Goal: Check status: Check status

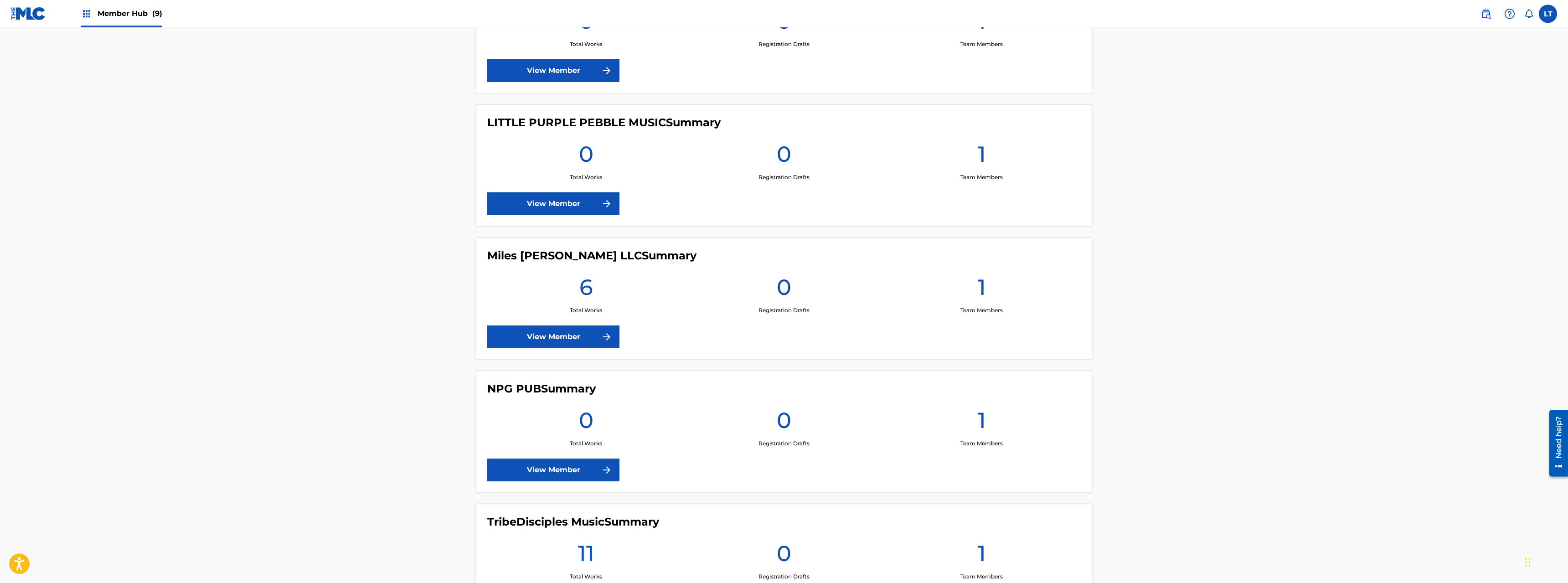
scroll to position [837, 0]
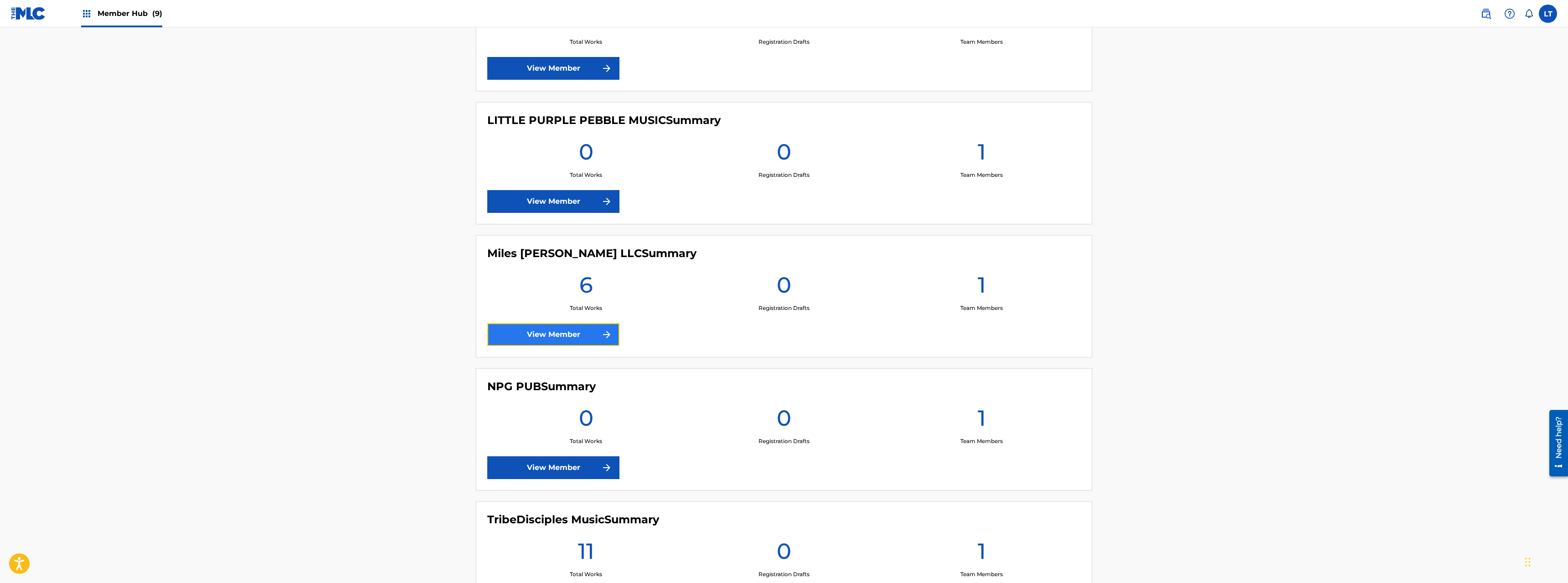
click at [562, 334] on link "View Member" at bounding box center [553, 334] width 132 height 22
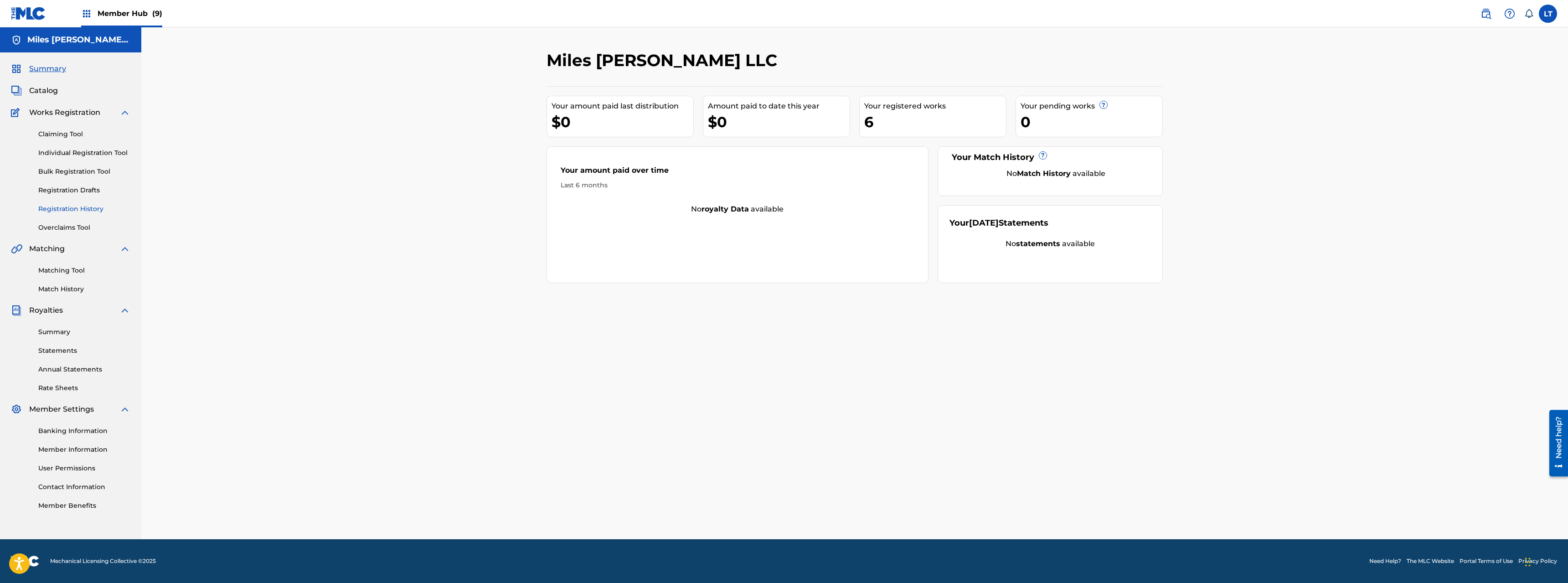
click at [78, 208] on link "Registration History" at bounding box center [84, 209] width 92 height 9
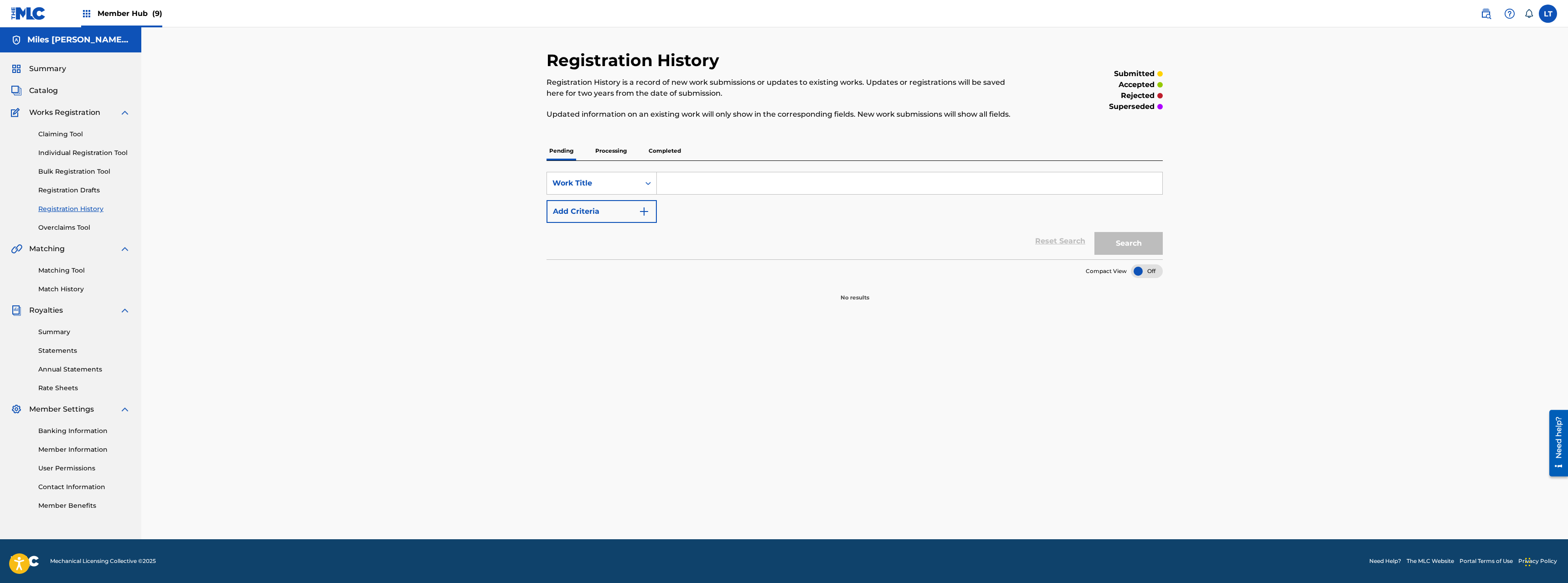
click at [609, 150] on p "Processing" at bounding box center [611, 151] width 37 height 19
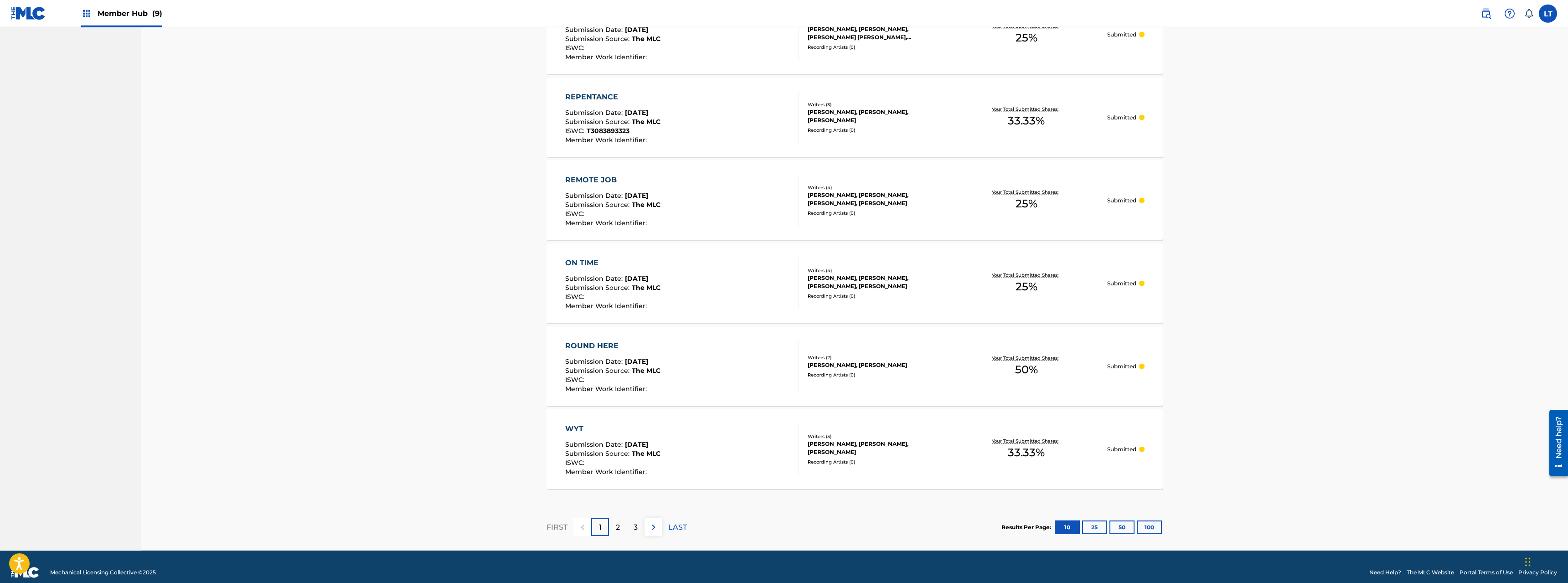
scroll to position [632, 0]
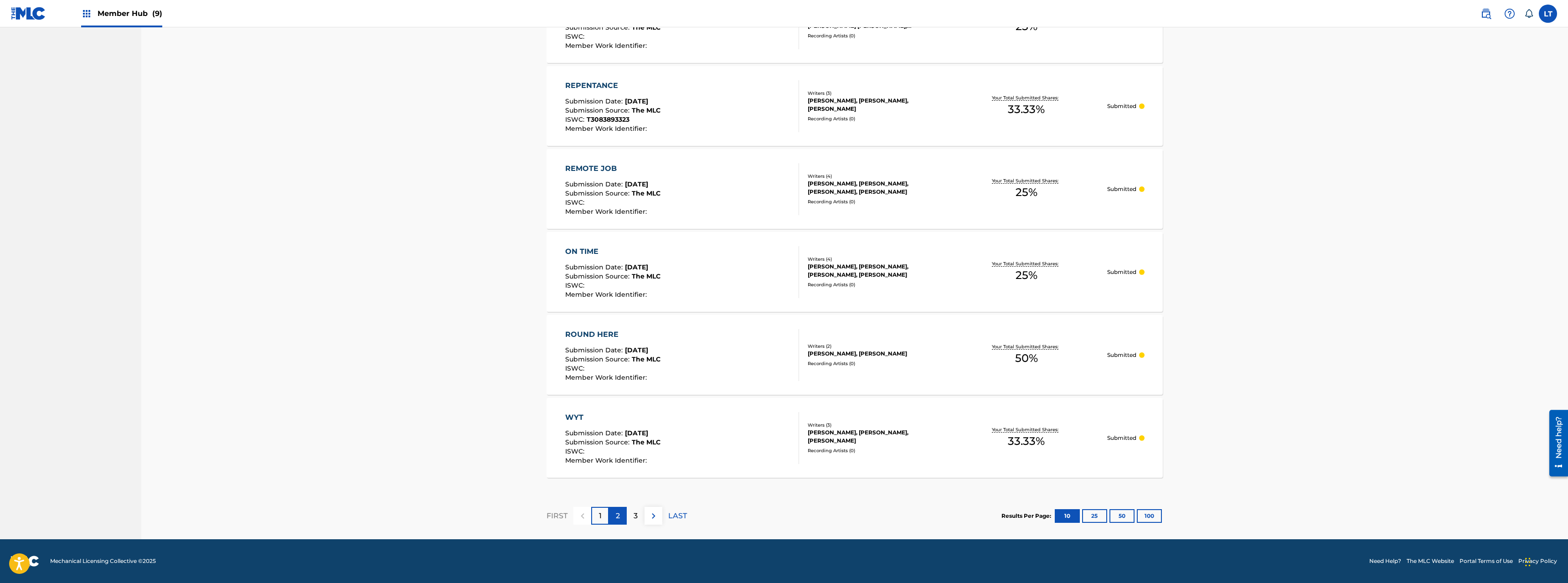
click at [617, 517] on p "2" at bounding box center [618, 516] width 4 height 11
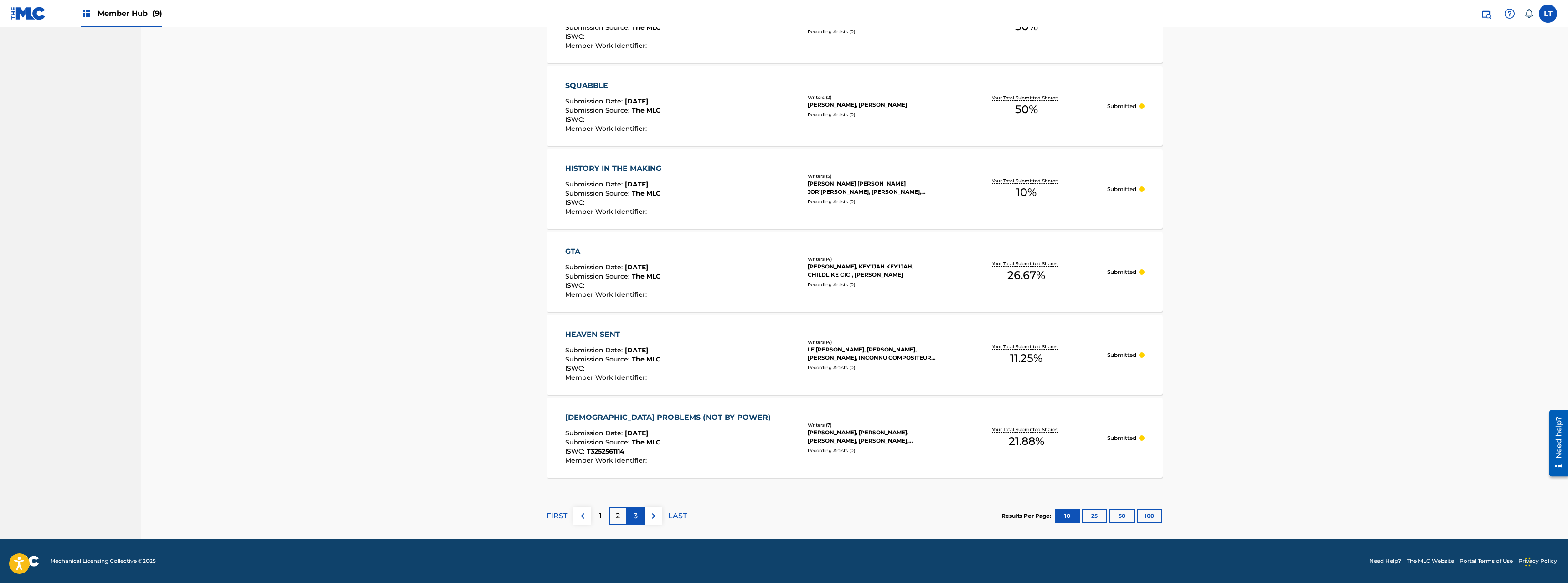
click at [637, 517] on p "3" at bounding box center [635, 516] width 4 height 11
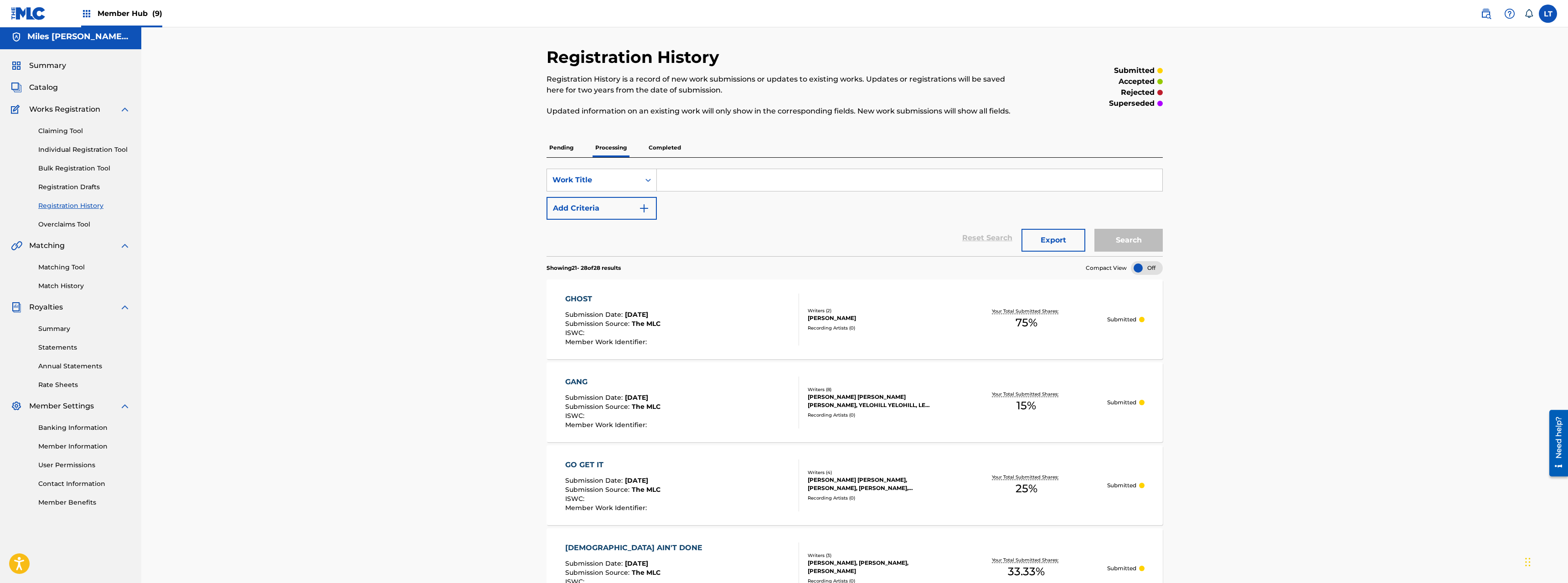
scroll to position [0, 0]
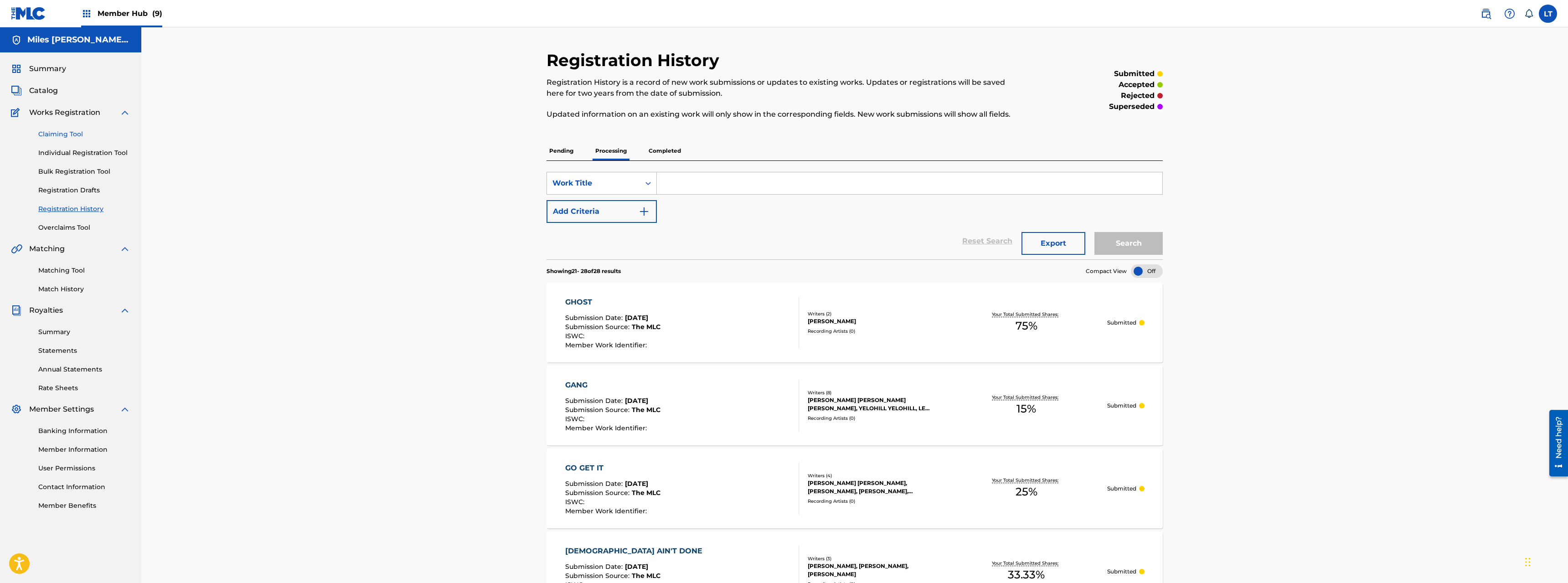
click at [60, 135] on link "Claiming Tool" at bounding box center [84, 134] width 92 height 9
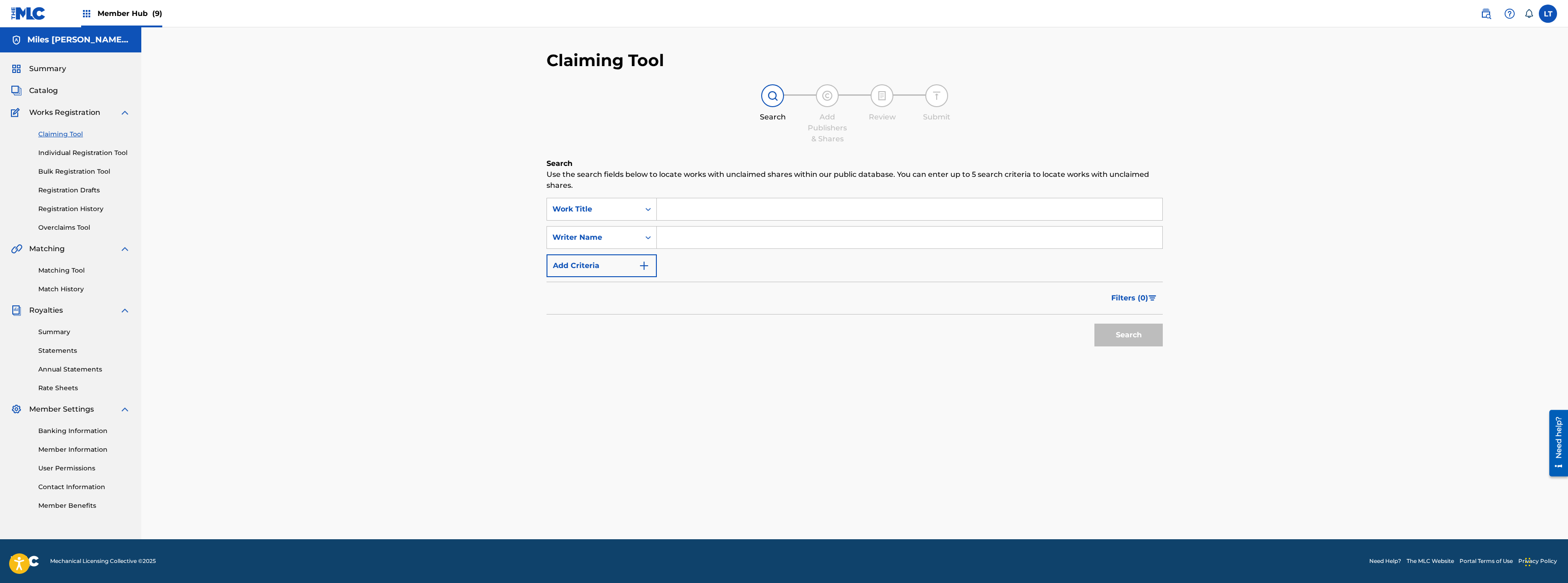
click at [688, 207] on input "Search Form" at bounding box center [909, 209] width 505 height 22
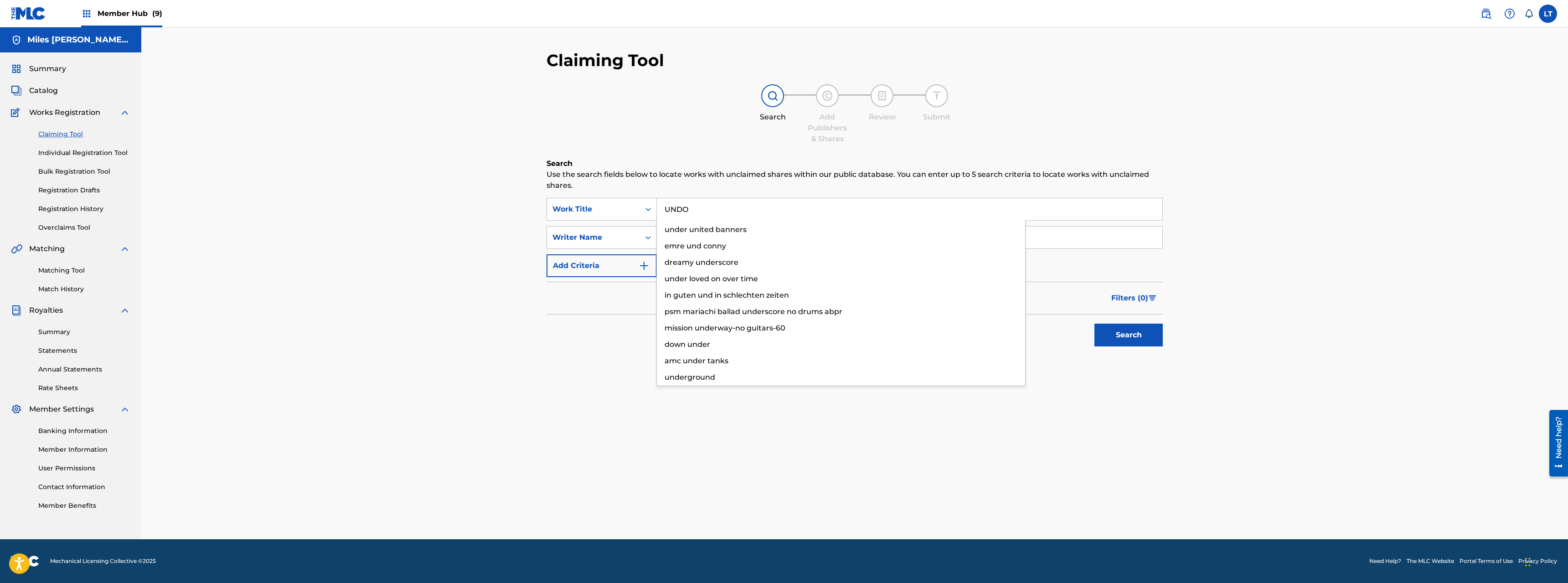
type input "UNDO"
type input "[PERSON_NAME]"
click at [1094, 324] on button "Search" at bounding box center [1128, 334] width 68 height 22
drag, startPoint x: 715, startPoint y: 238, endPoint x: 647, endPoint y: 235, distance: 68.1
click at [657, 235] on input "[PERSON_NAME]" at bounding box center [909, 238] width 505 height 22
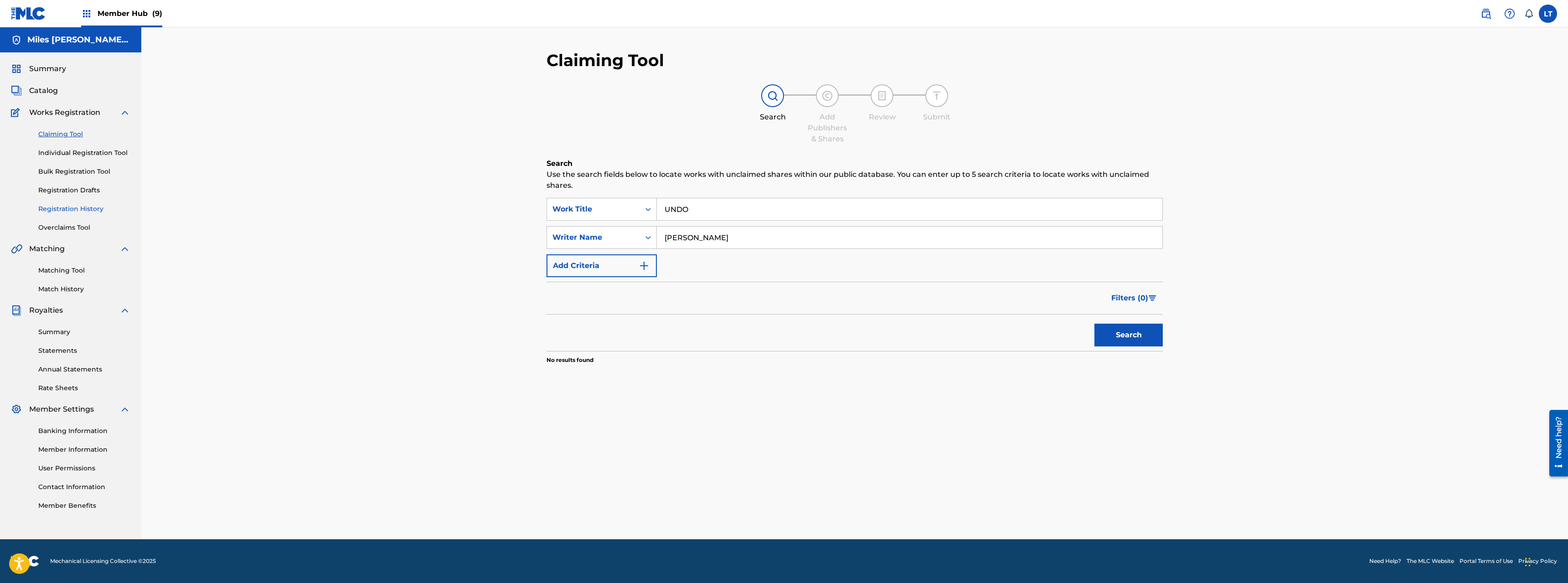
click at [67, 206] on link "Registration History" at bounding box center [84, 209] width 92 height 9
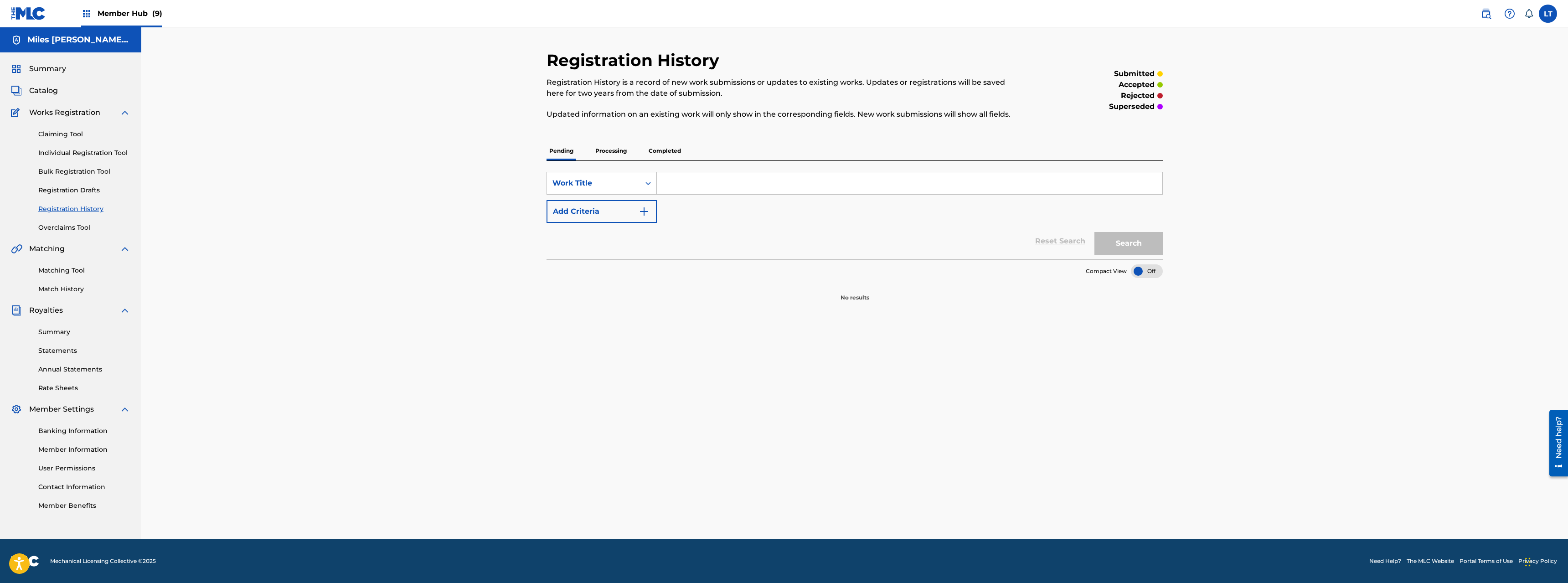
click at [669, 151] on p "Completed" at bounding box center [664, 151] width 38 height 19
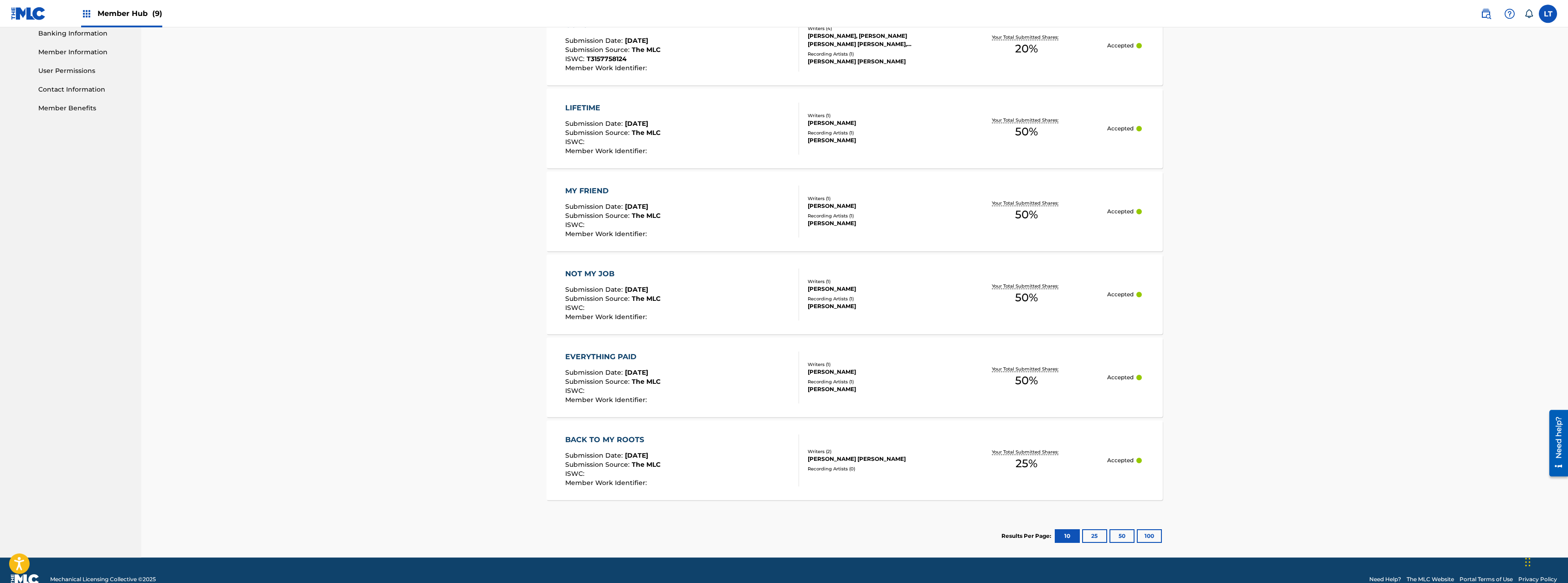
scroll to position [416, 0]
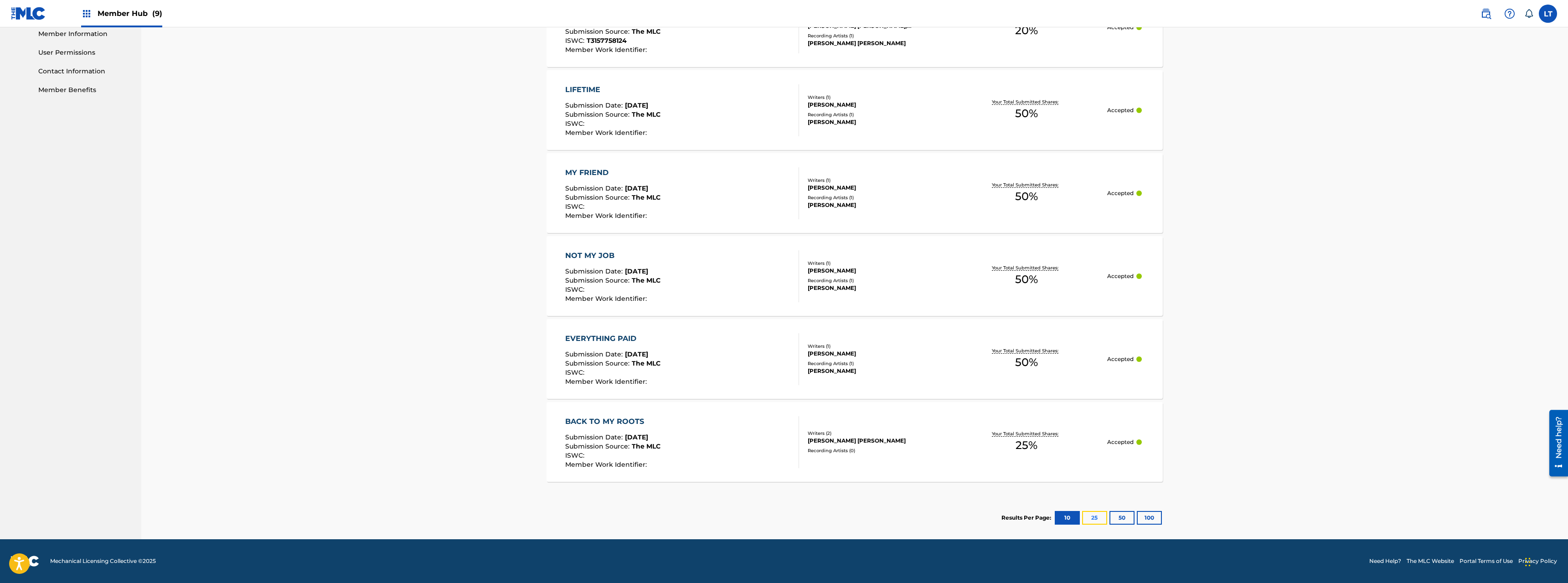
click at [1097, 518] on button "25" at bounding box center [1094, 518] width 25 height 14
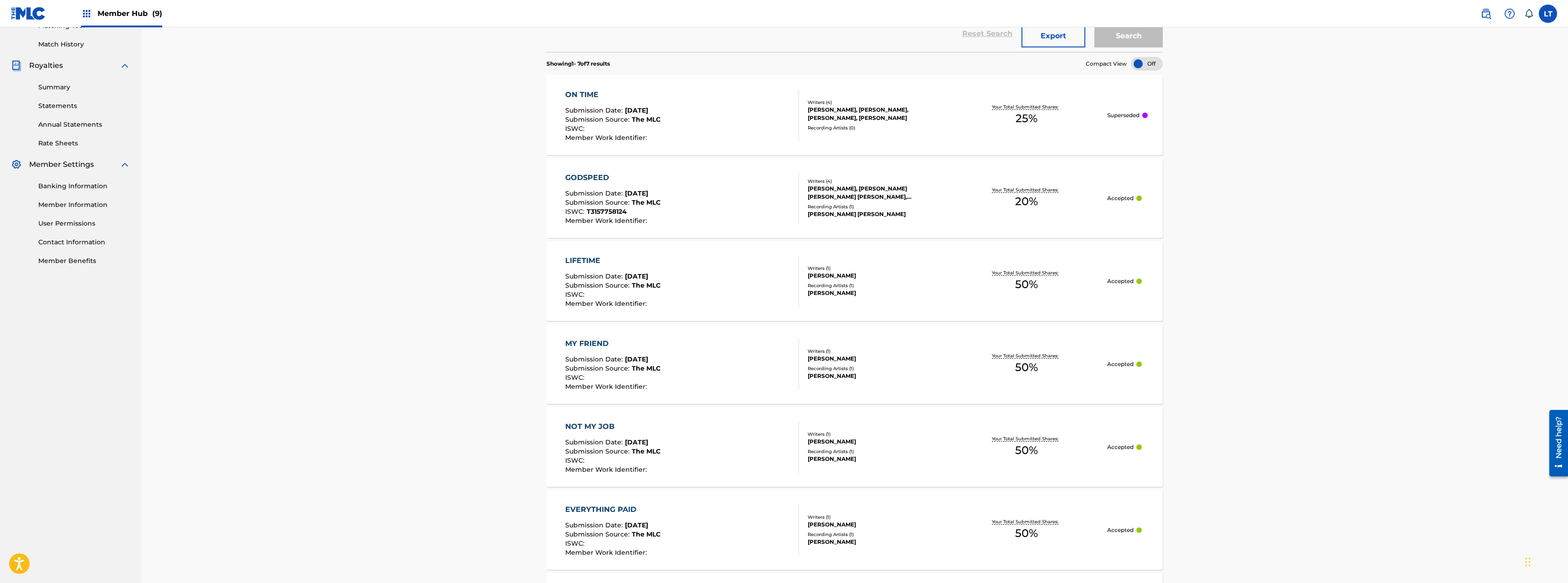
scroll to position [230, 0]
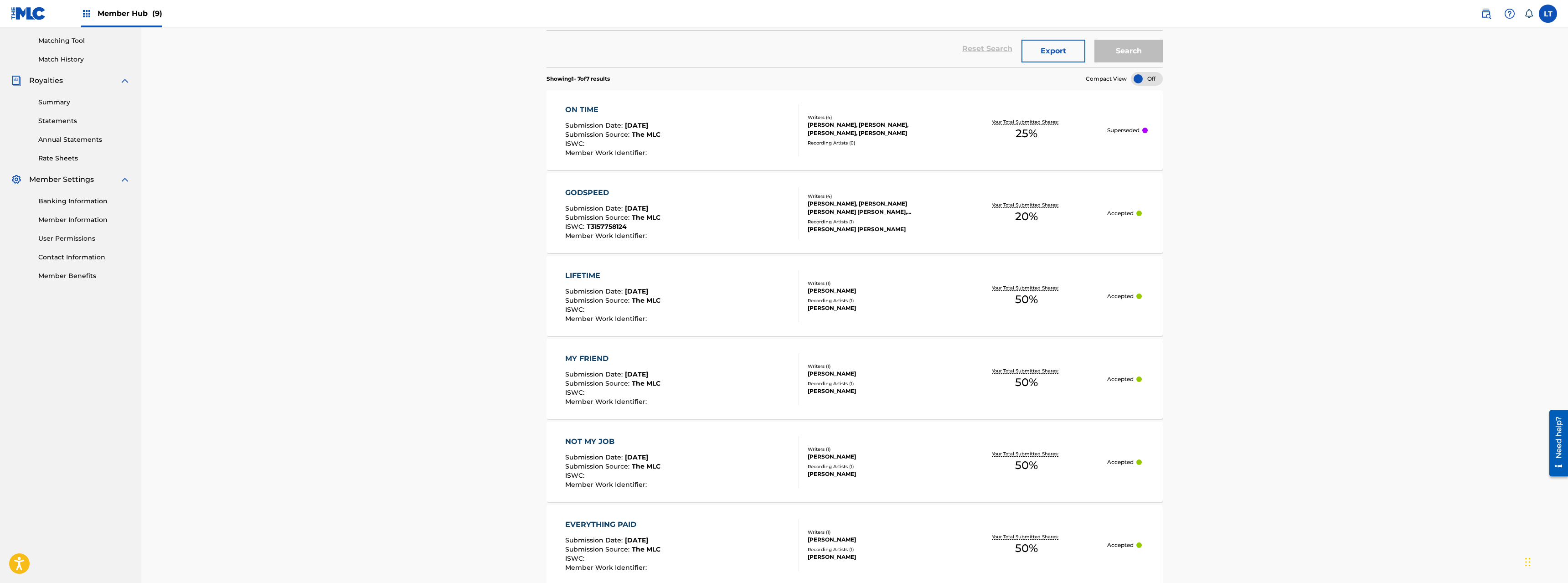
click at [581, 275] on div "LIFETIME" at bounding box center [612, 276] width 95 height 11
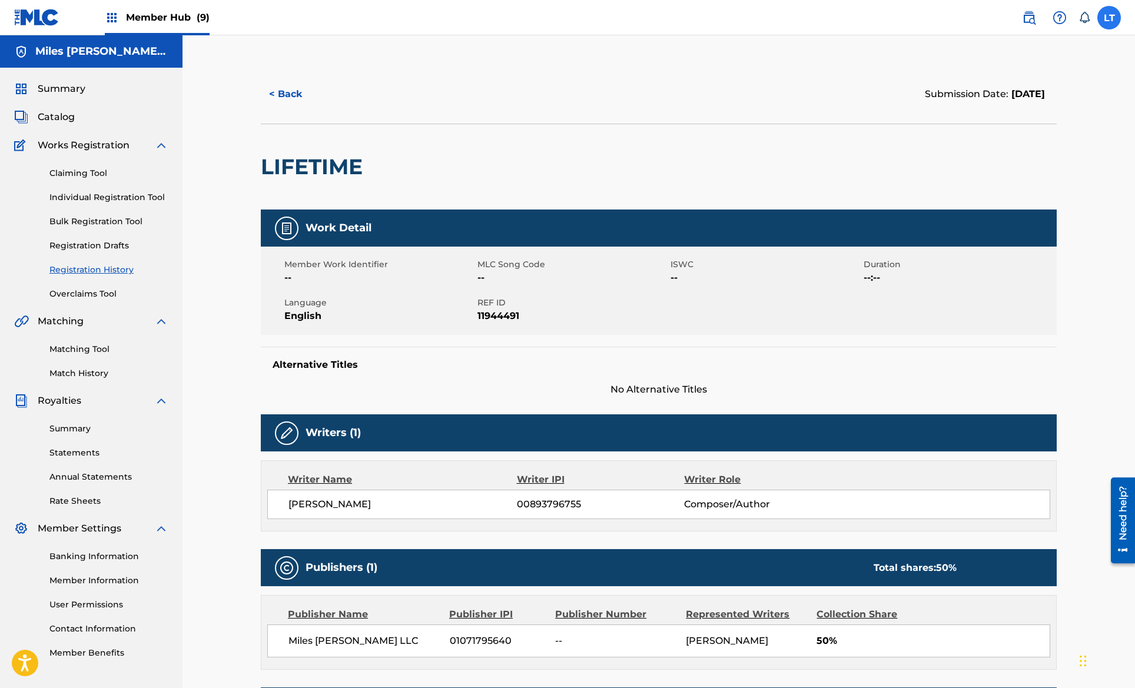
click at [1110, 16] on label at bounding box center [1110, 18] width 24 height 24
click at [1109, 18] on input "LT [PERSON_NAME] [EMAIL_ADDRESS][DOMAIN_NAME] Notification Preferences Profile …" at bounding box center [1109, 18] width 0 height 0
click at [993, 169] on p "Log out" at bounding box center [996, 166] width 28 height 11
click at [1109, 18] on input "LT [PERSON_NAME] [EMAIL_ADDRESS][DOMAIN_NAME] Notification Preferences Profile …" at bounding box center [1109, 18] width 0 height 0
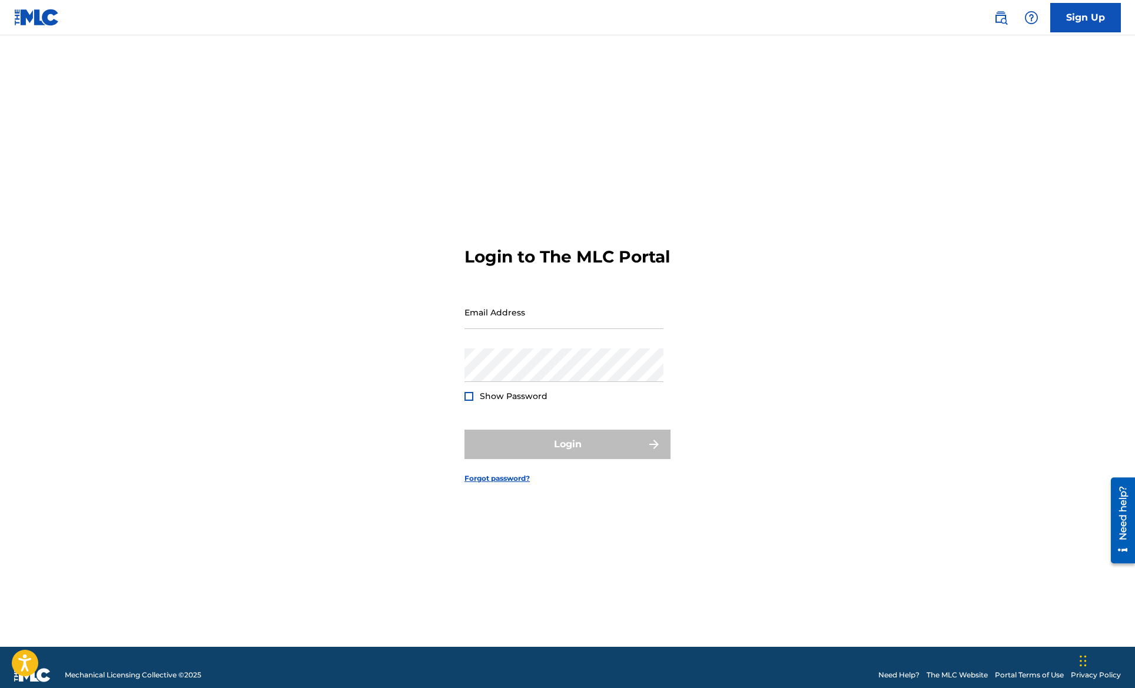
type input "[EMAIL_ADDRESS][DOMAIN_NAME]"
